Goal: Task Accomplishment & Management: Use online tool/utility

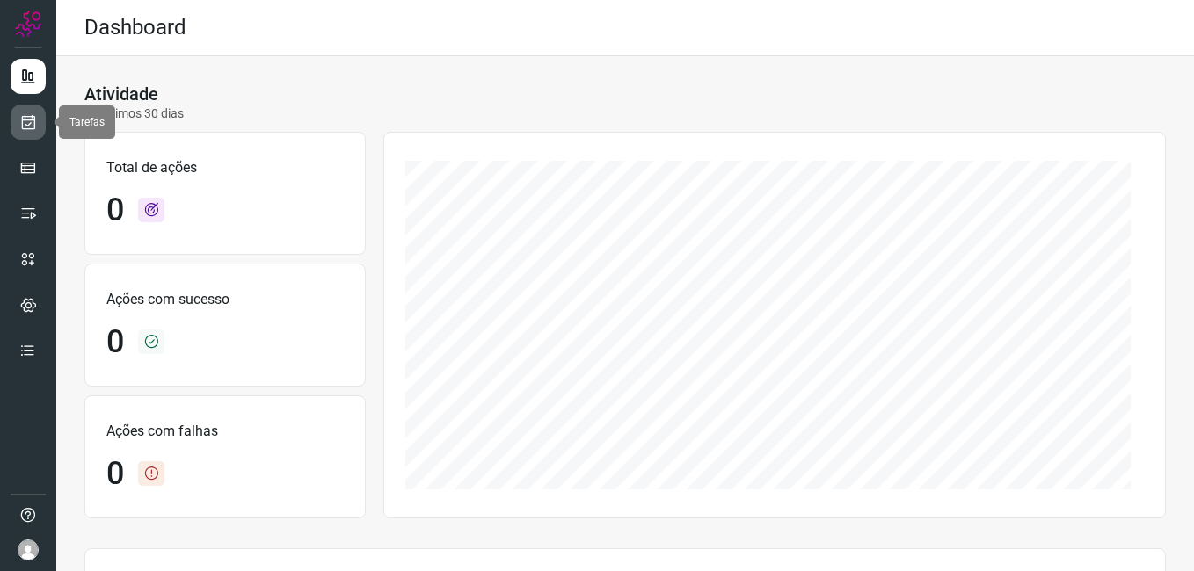
click at [28, 125] on icon at bounding box center [28, 122] width 18 height 18
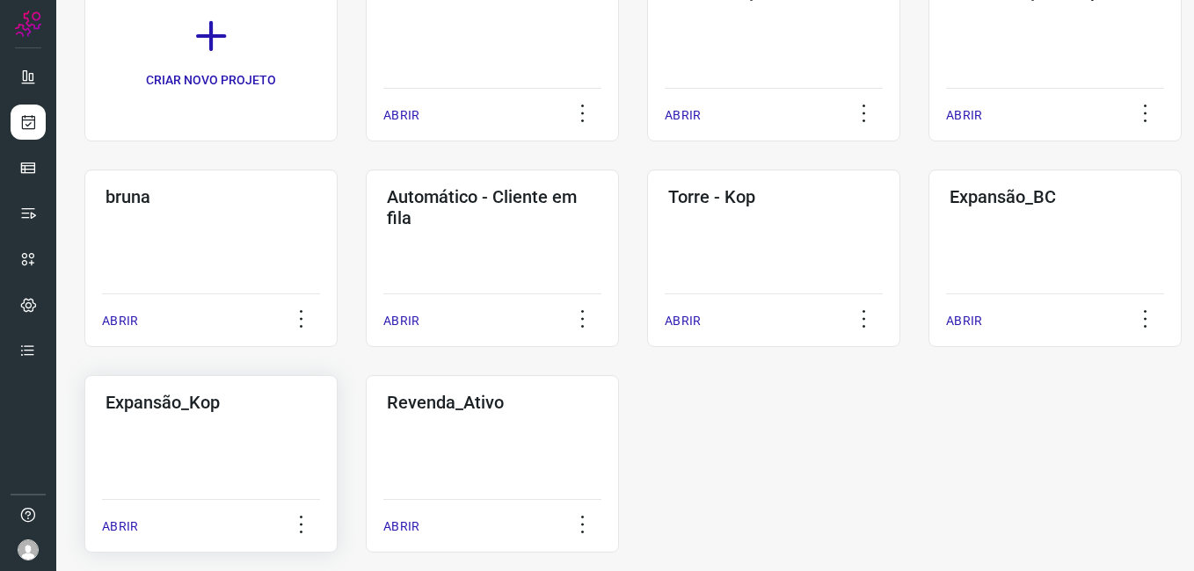
click at [206, 420] on div "Expansão_Kop ABRIR" at bounding box center [210, 464] width 253 height 178
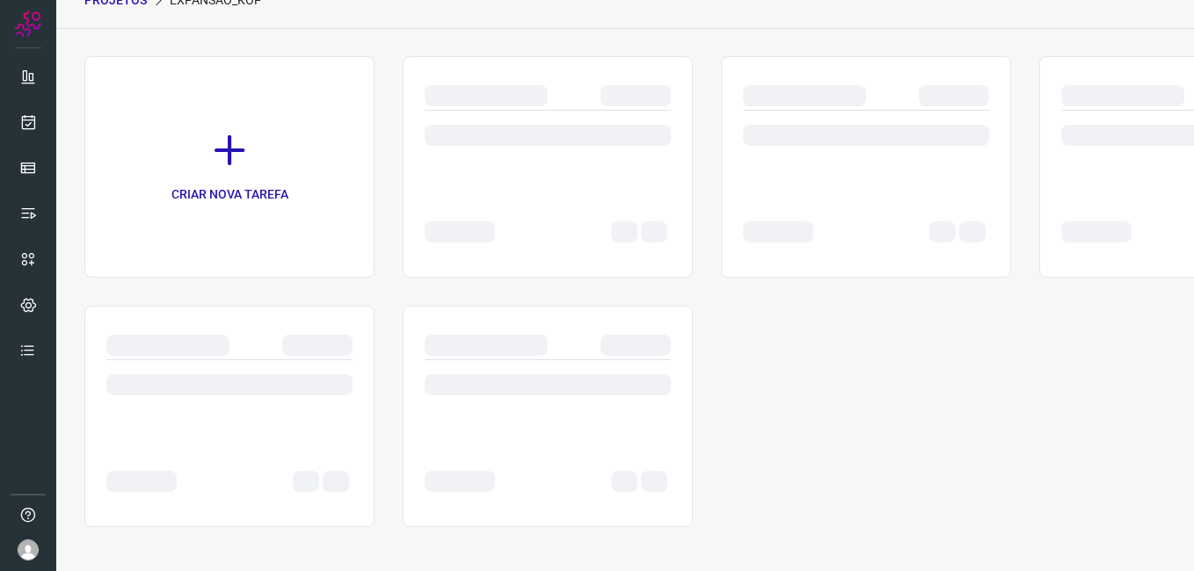
scroll to position [83, 0]
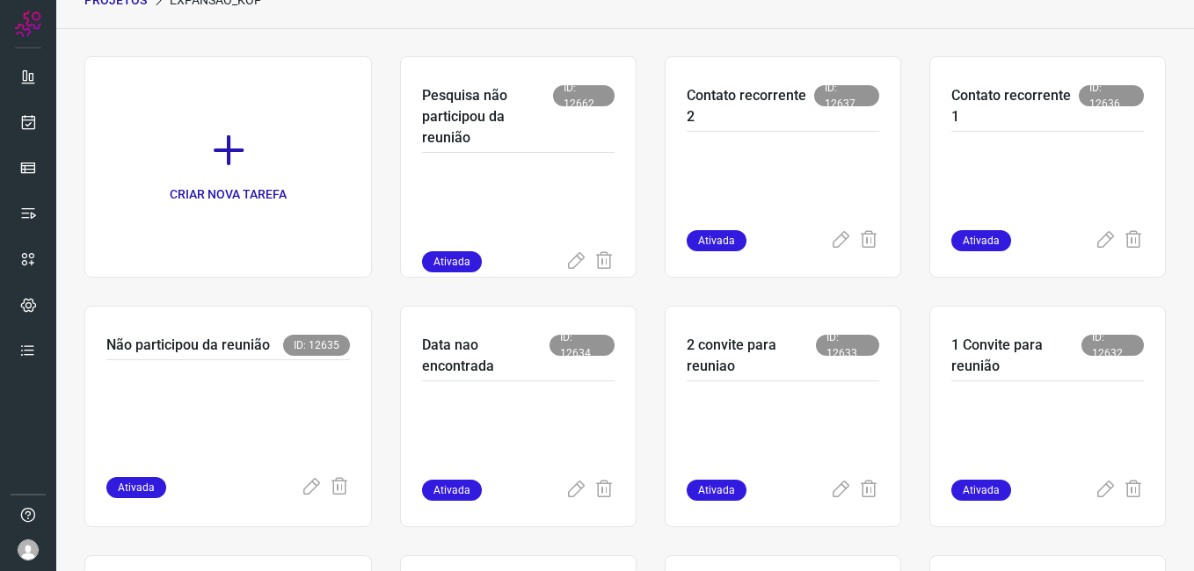
click at [287, 292] on div "CRIAR NOVA TAREFA Pesquisa não participou da reunião ID: 12662 Ativada Contato …" at bounding box center [624, 541] width 1081 height 970
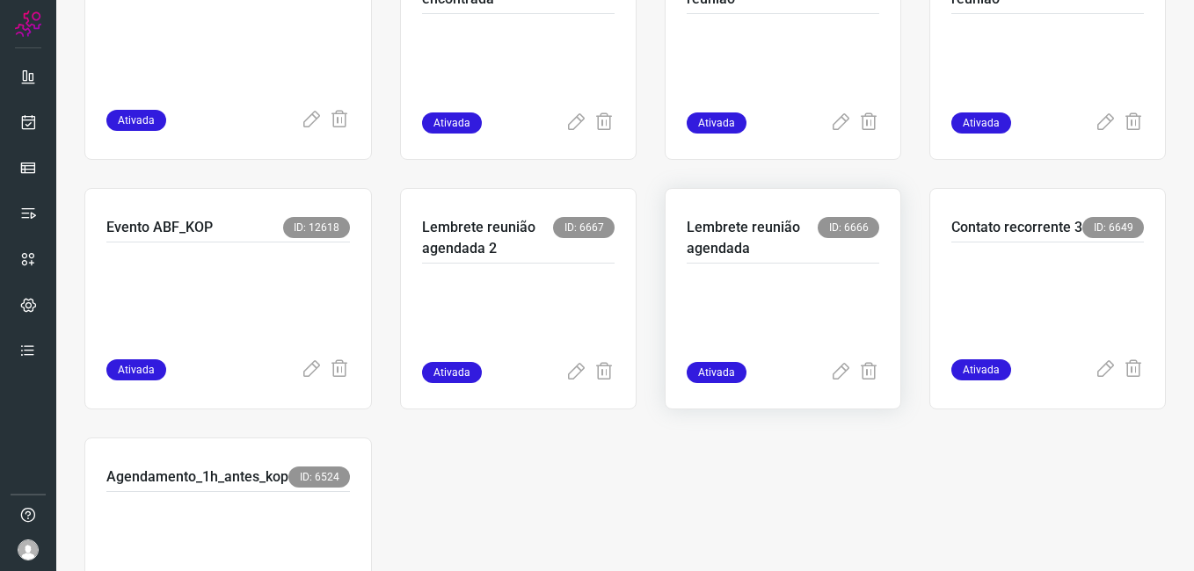
scroll to position [527, 0]
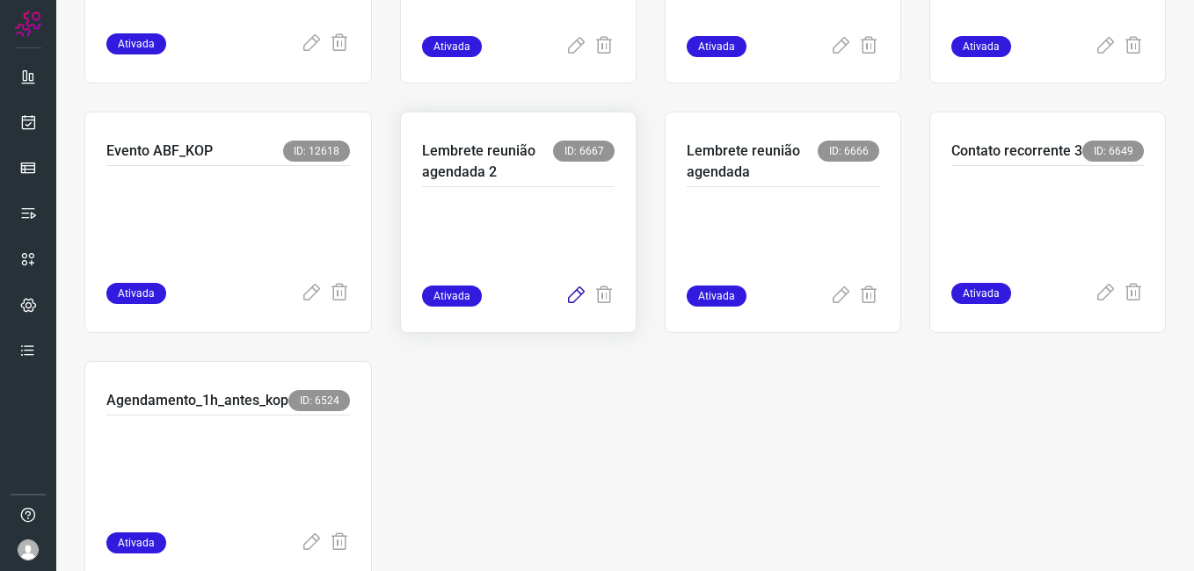
click at [566, 301] on icon at bounding box center [575, 296] width 21 height 21
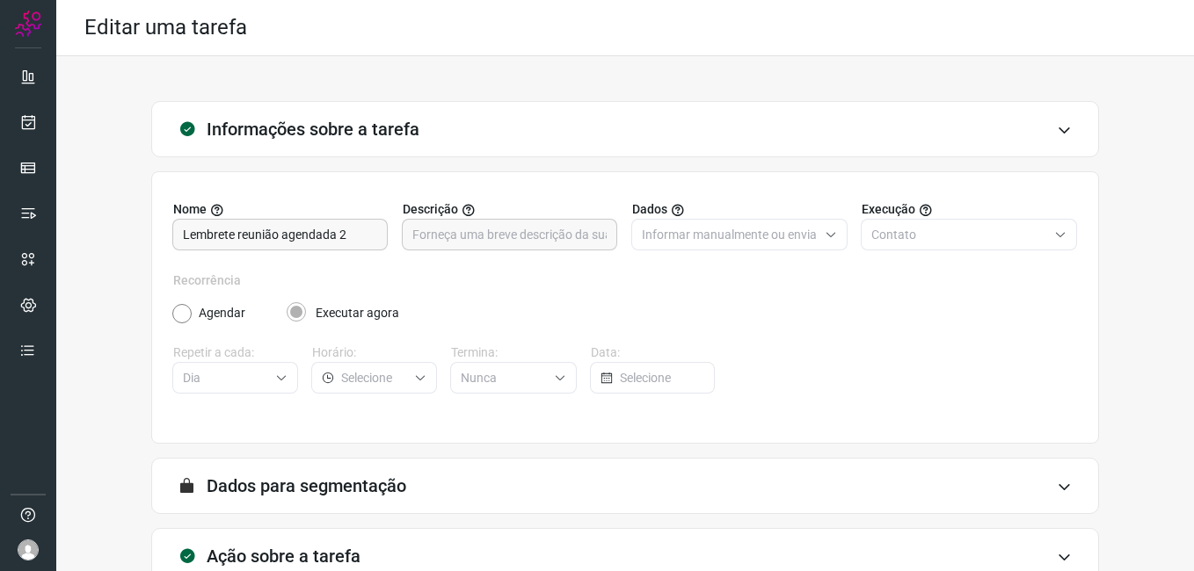
scroll to position [115, 0]
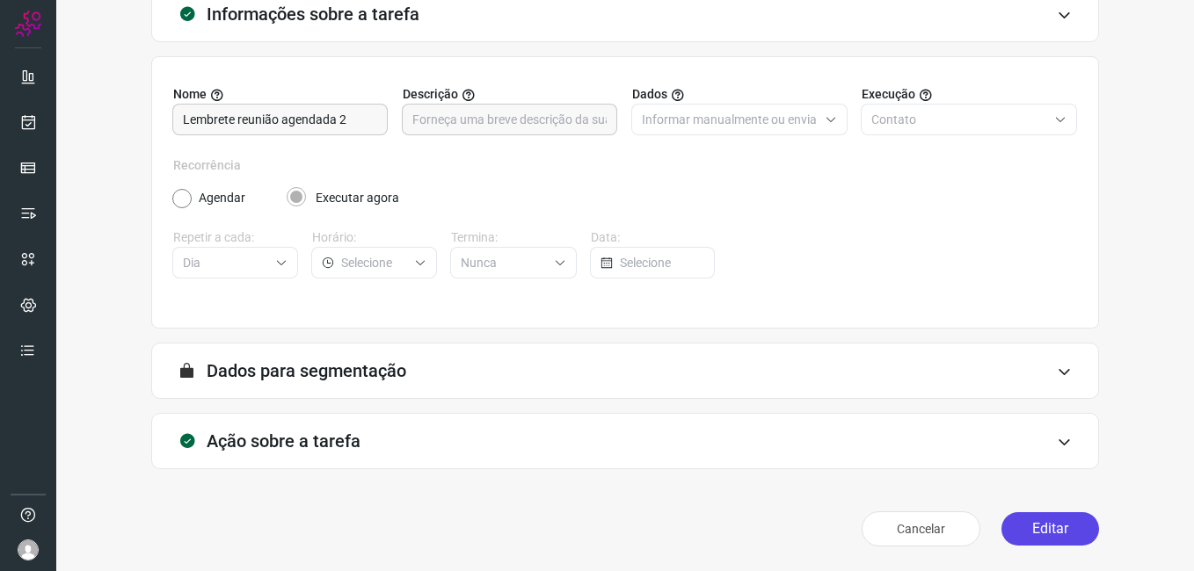
click at [1021, 528] on button "Editar" at bounding box center [1050, 528] width 98 height 33
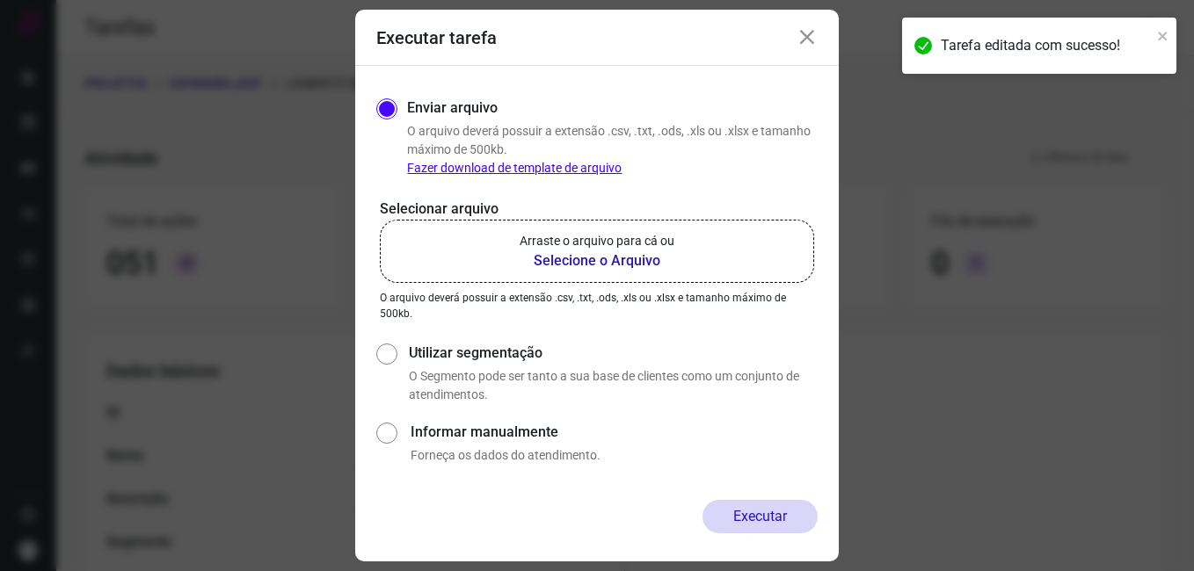
click at [602, 260] on b "Selecione o Arquivo" at bounding box center [596, 260] width 155 height 21
click at [0, 0] on input "Arraste o arquivo para cá ou Selecione o Arquivo" at bounding box center [0, 0] width 0 height 0
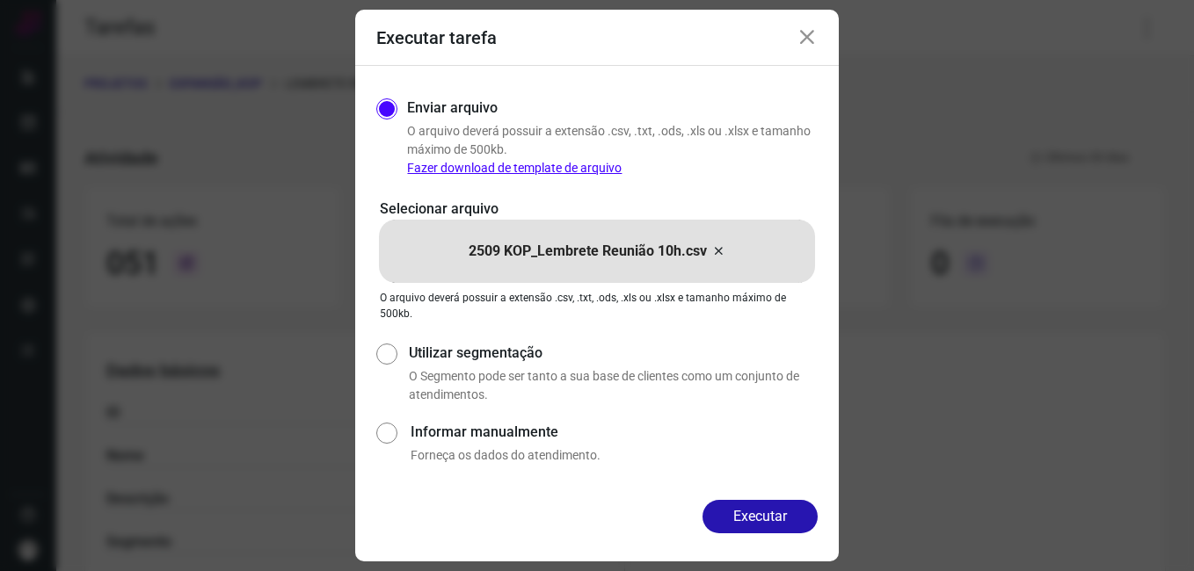
drag, startPoint x: 709, startPoint y: 504, endPoint x: 686, endPoint y: 504, distance: 22.9
click at [710, 504] on button "Executar" at bounding box center [759, 516] width 115 height 33
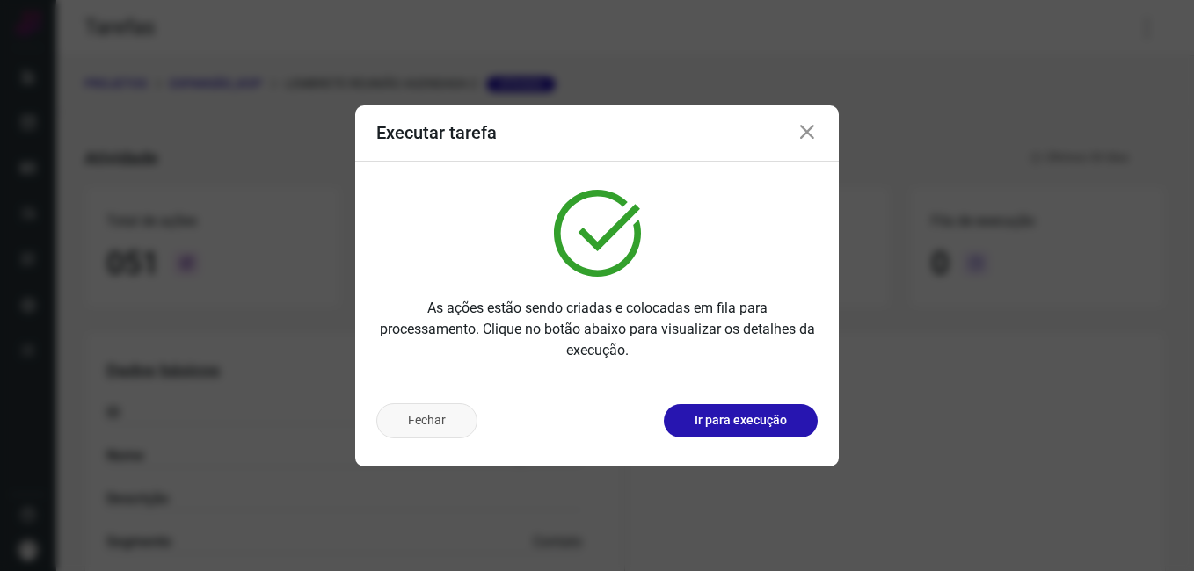
click at [431, 410] on button "Fechar" at bounding box center [426, 420] width 101 height 35
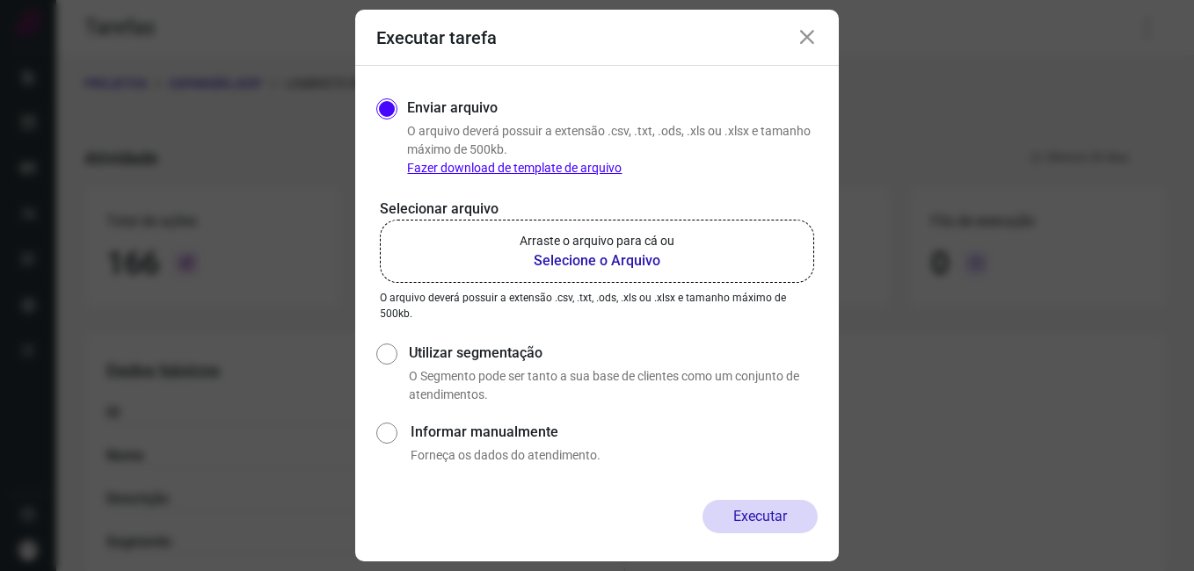
click at [799, 43] on icon at bounding box center [806, 37] width 21 height 21
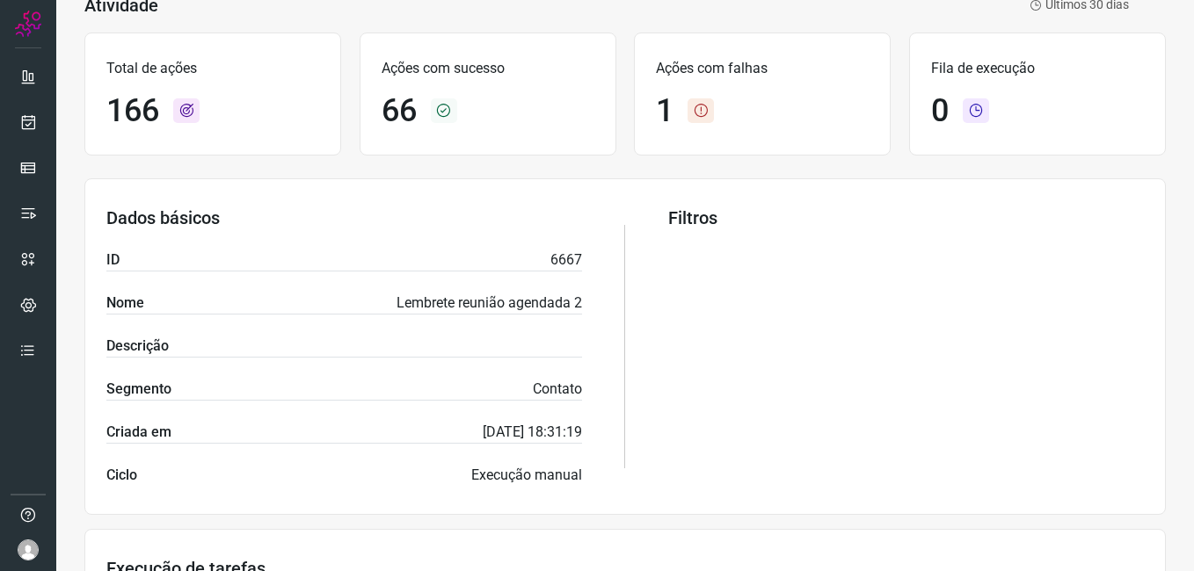
scroll to position [439, 0]
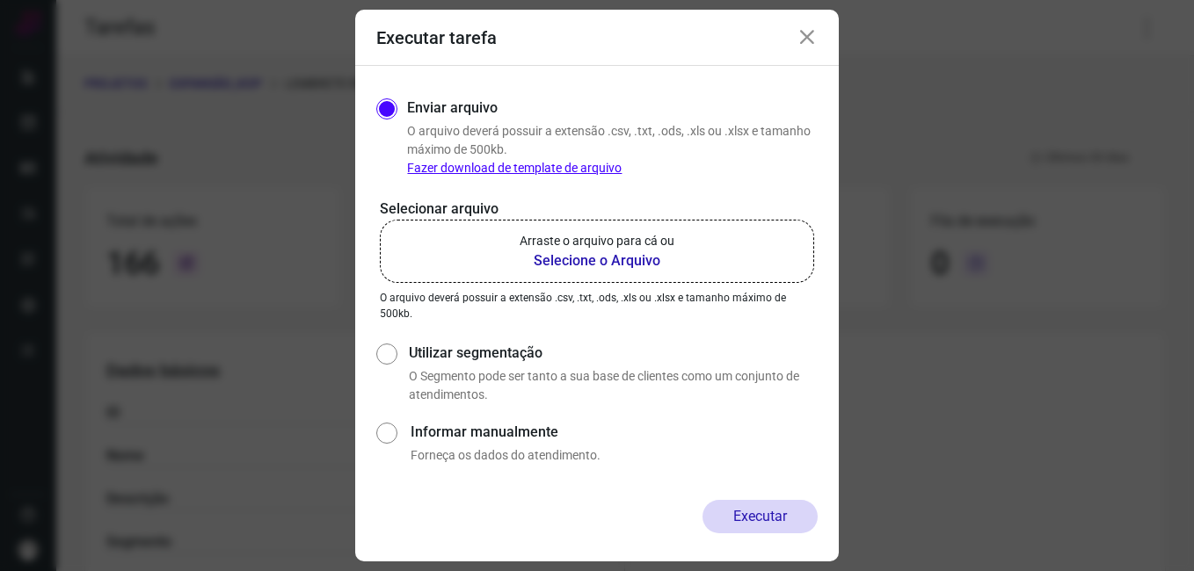
click at [802, 35] on icon at bounding box center [806, 37] width 21 height 21
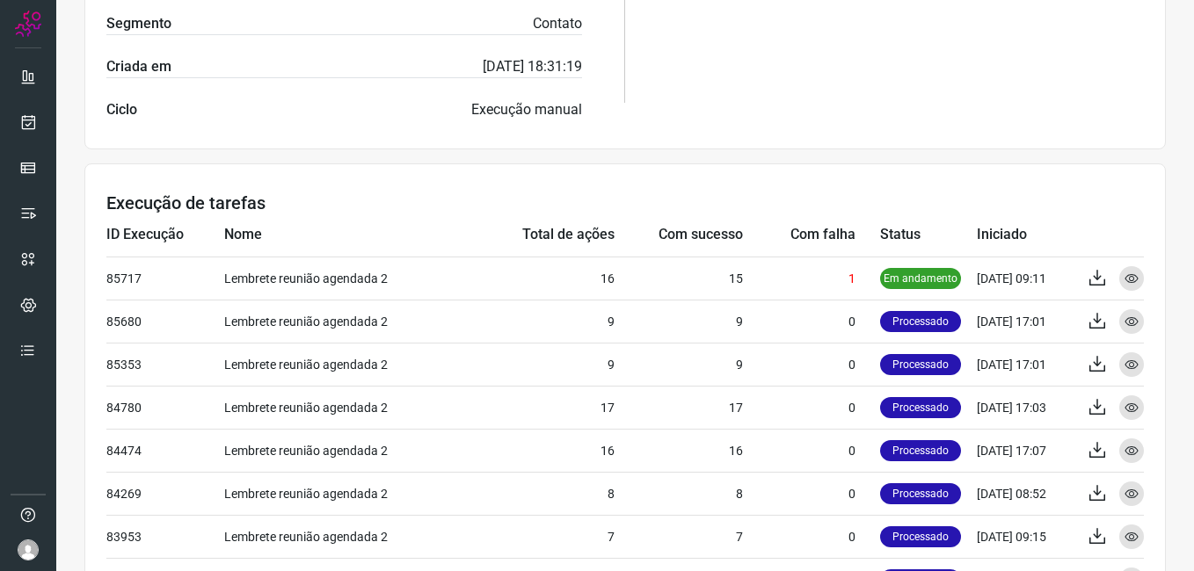
scroll to position [527, 0]
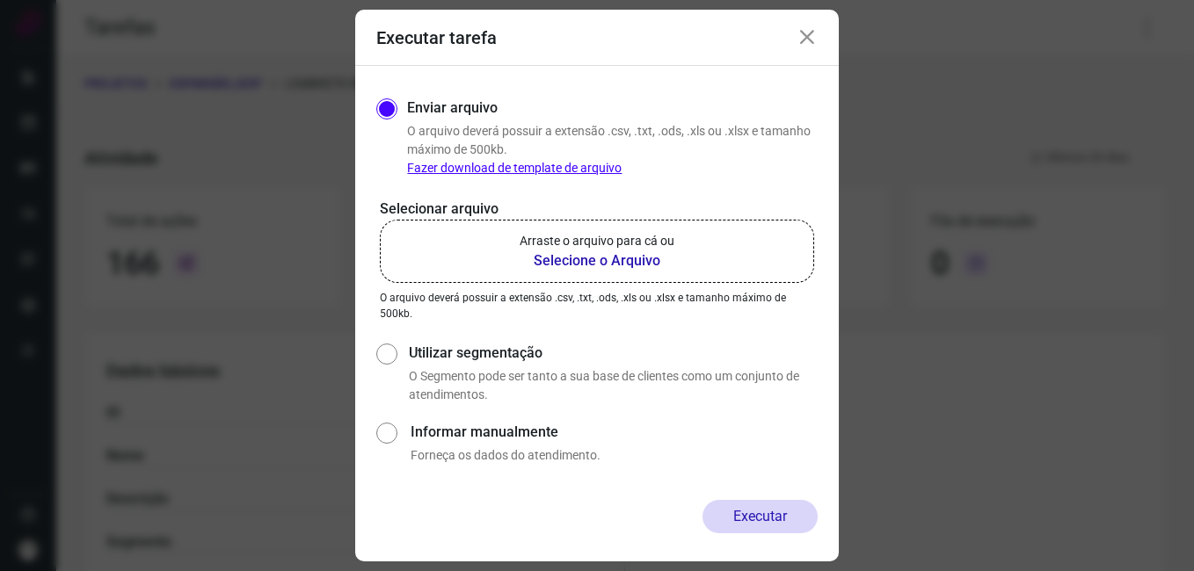
click at [802, 38] on icon at bounding box center [806, 37] width 21 height 21
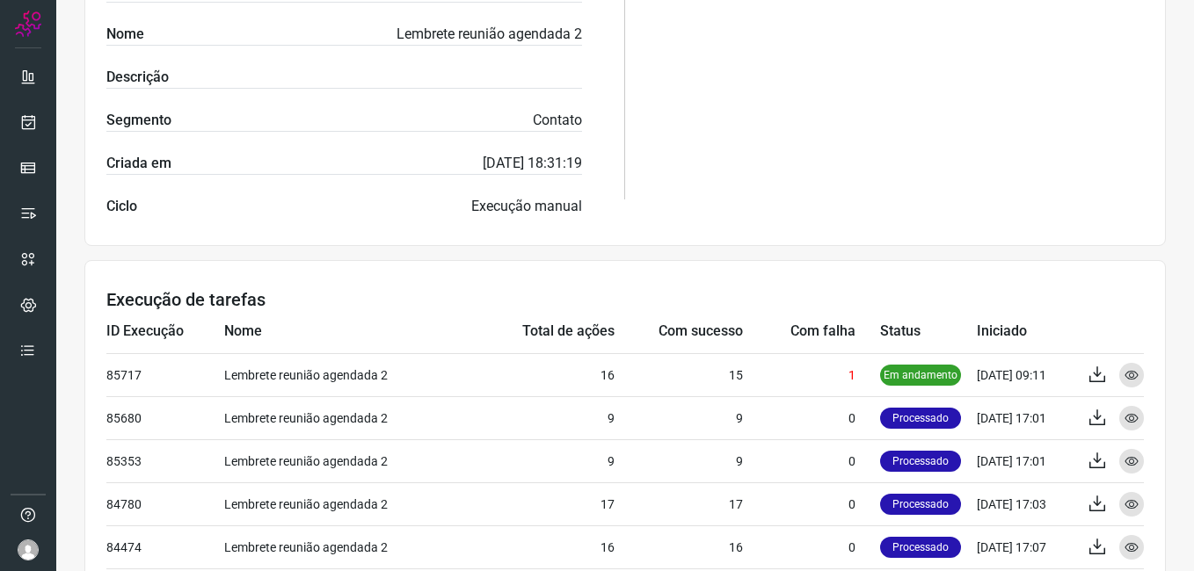
scroll to position [439, 0]
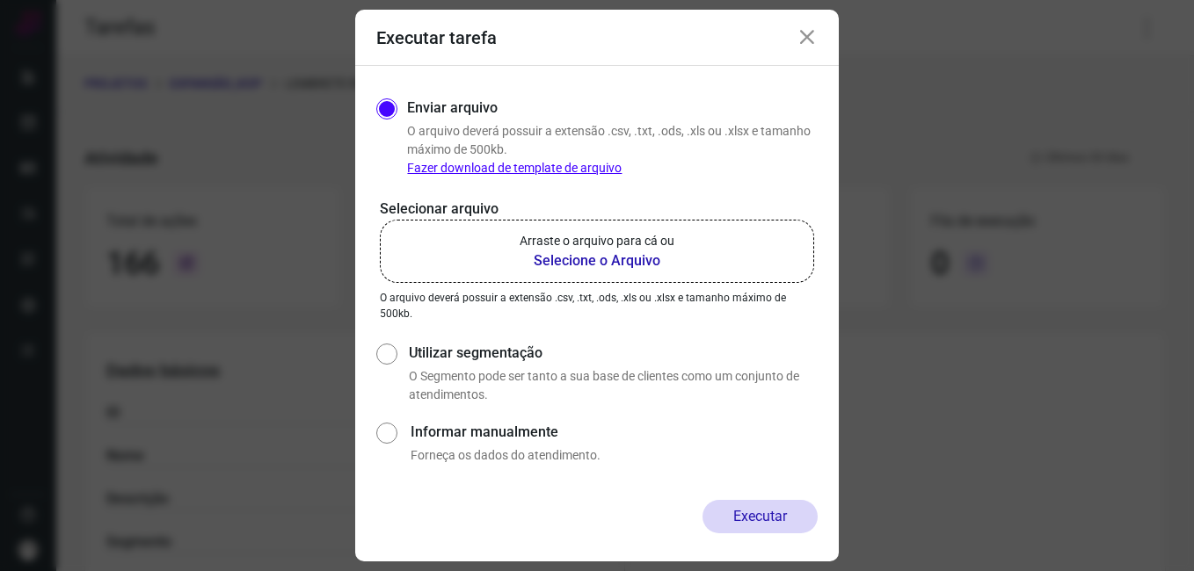
click at [811, 40] on icon at bounding box center [806, 37] width 21 height 21
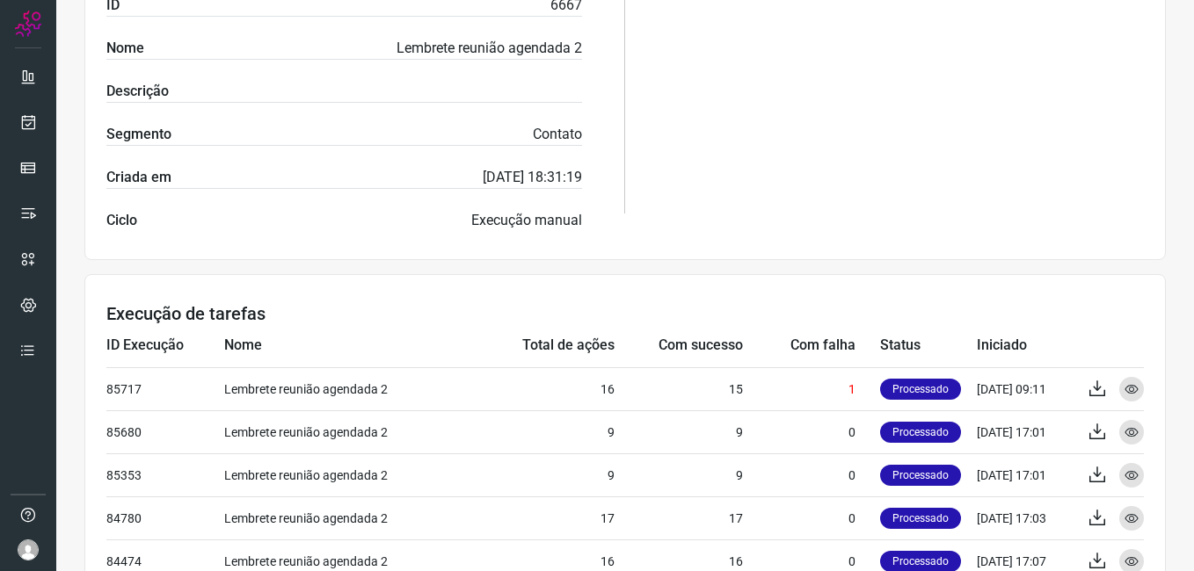
scroll to position [527, 0]
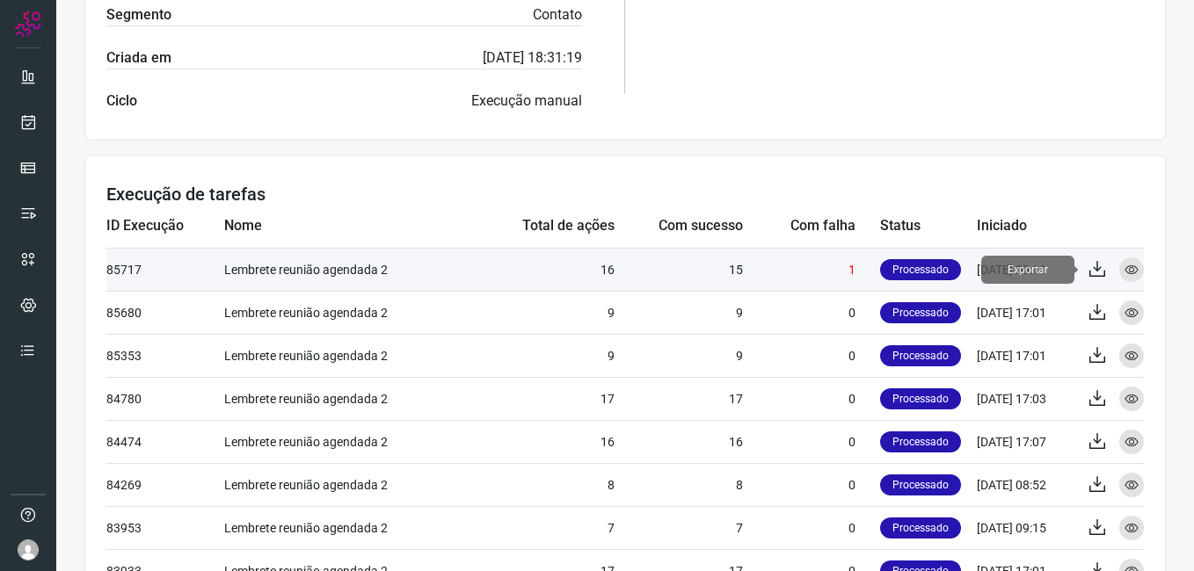
click at [1086, 269] on icon at bounding box center [1096, 269] width 21 height 21
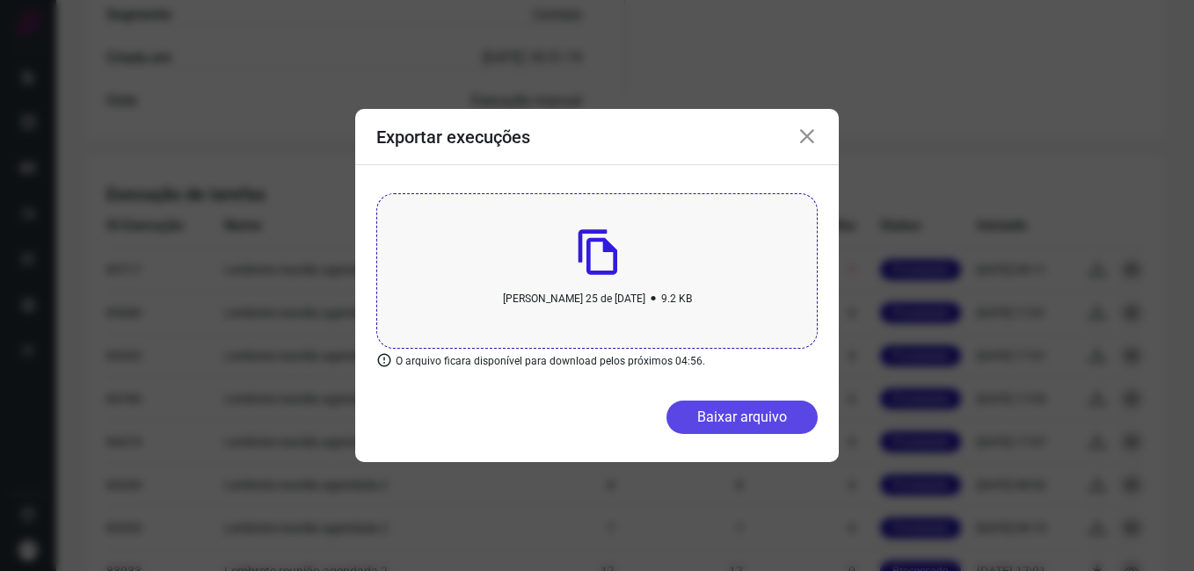
click at [694, 411] on button "Baixar arquivo" at bounding box center [741, 417] width 151 height 33
click at [808, 140] on icon at bounding box center [806, 137] width 21 height 21
